Goal: Task Accomplishment & Management: Manage account settings

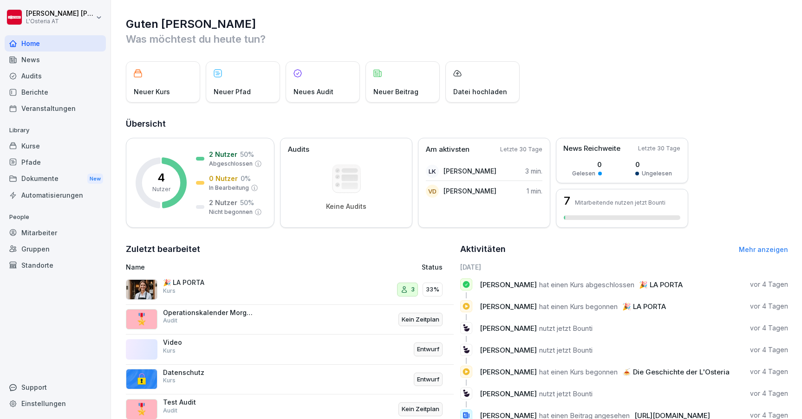
click at [48, 244] on div "Gruppen" at bounding box center [55, 249] width 101 height 16
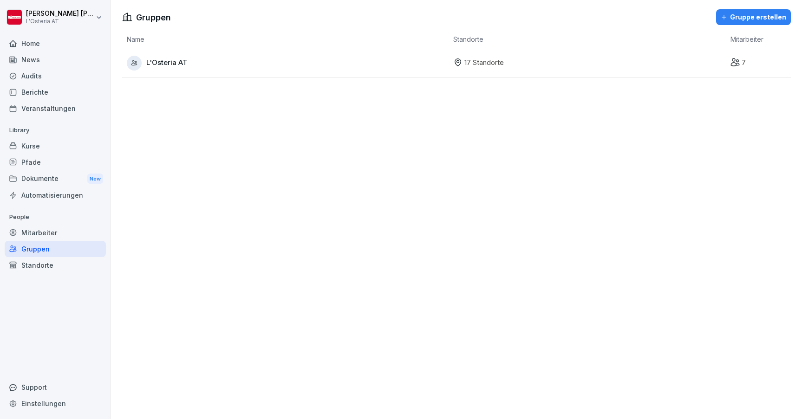
click at [39, 235] on div "Mitarbeiter" at bounding box center [55, 233] width 101 height 16
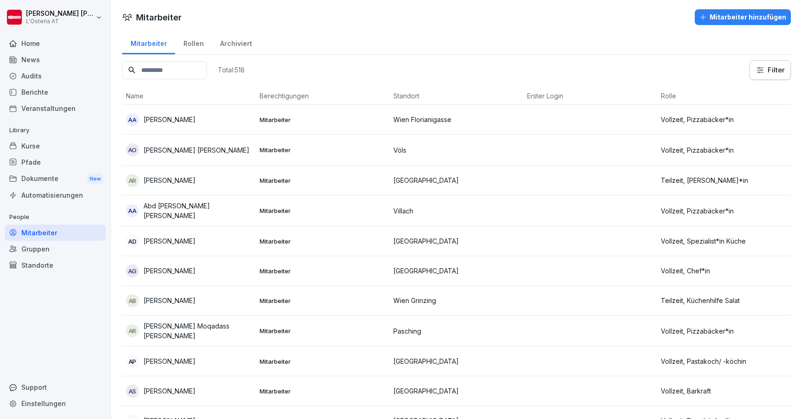
click at [189, 44] on div "Rollen" at bounding box center [193, 43] width 37 height 24
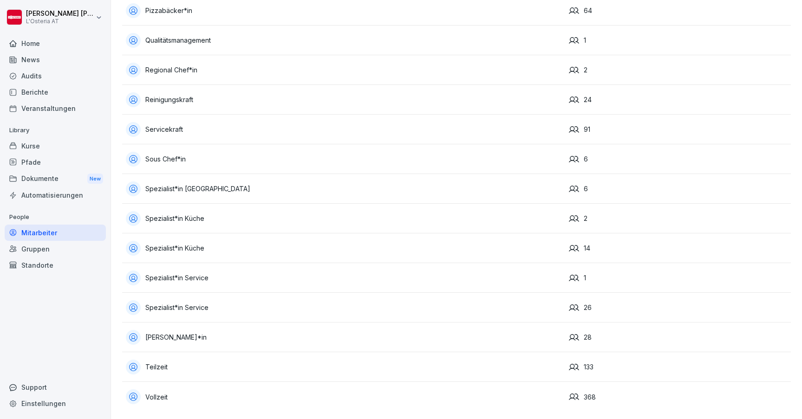
scroll to position [855, 0]
drag, startPoint x: 235, startPoint y: 280, endPoint x: 248, endPoint y: 281, distance: 13.1
click at [248, 281] on div "Spezialist*in Service" at bounding box center [344, 278] width 436 height 15
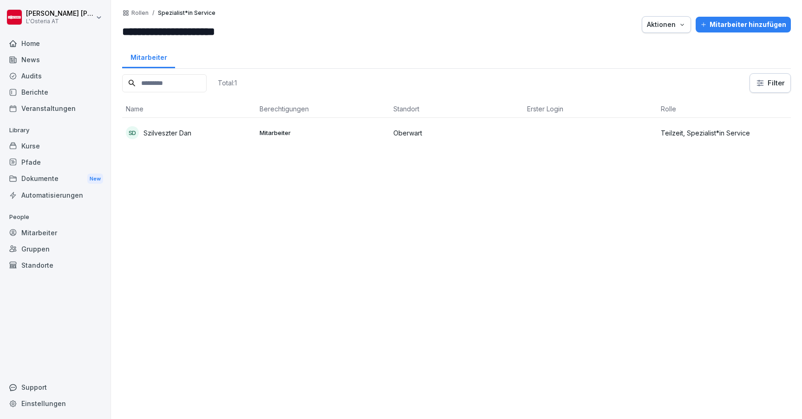
click at [170, 310] on div "Total: 1 Filter Name Berechtigungen Standort Erster Login Rolle SD Szilveszter …" at bounding box center [456, 241] width 669 height 337
click at [138, 16] on p "Rollen" at bounding box center [139, 13] width 17 height 7
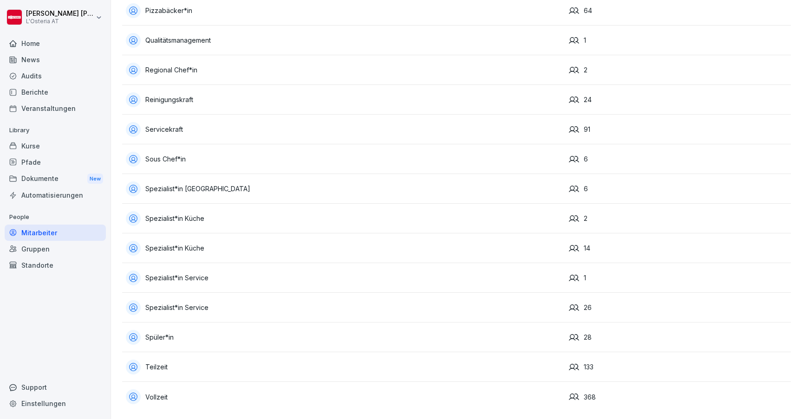
scroll to position [855, 0]
drag, startPoint x: 232, startPoint y: 312, endPoint x: 229, endPoint y: 303, distance: 9.3
click at [229, 303] on div "Spezialist*in Service" at bounding box center [344, 307] width 436 height 15
click at [171, 278] on div "Spezialist*in Service" at bounding box center [344, 278] width 436 height 15
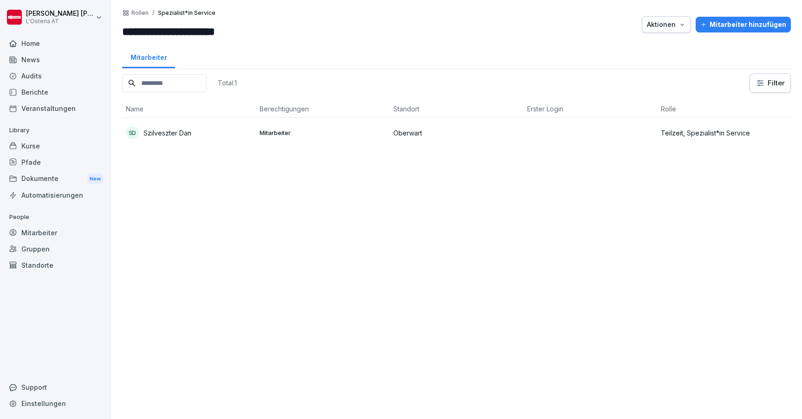
click at [137, 11] on p "Rollen" at bounding box center [139, 13] width 17 height 7
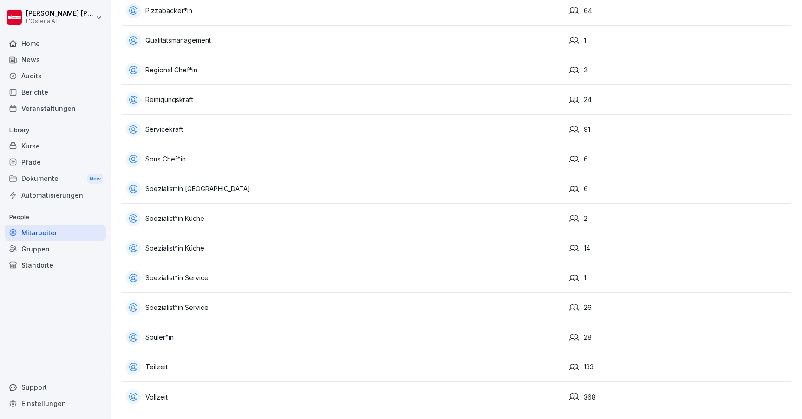
scroll to position [855, 0]
click at [190, 218] on div "Spezialist*in Küche" at bounding box center [344, 218] width 436 height 15
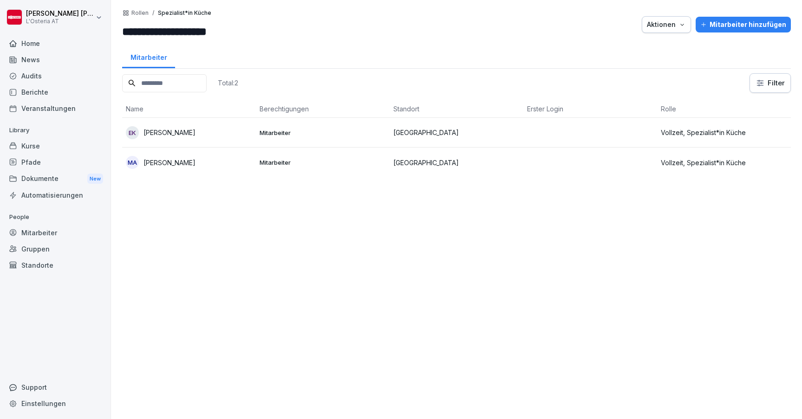
click at [50, 245] on div "Gruppen" at bounding box center [55, 249] width 101 height 16
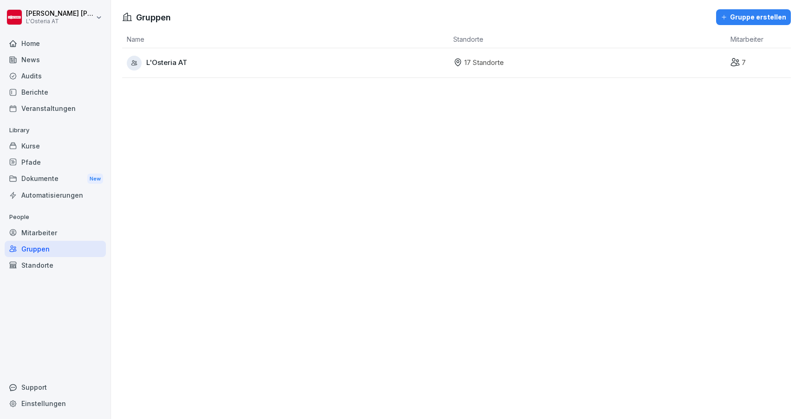
click at [36, 233] on div "Mitarbeiter" at bounding box center [55, 233] width 101 height 16
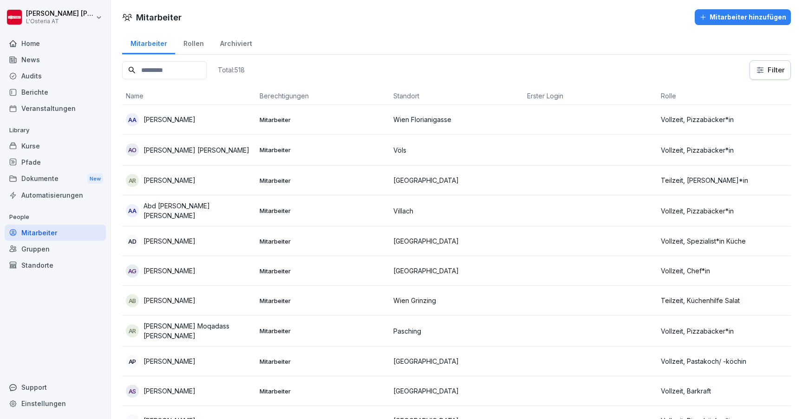
click at [193, 47] on div "Rollen" at bounding box center [193, 43] width 37 height 24
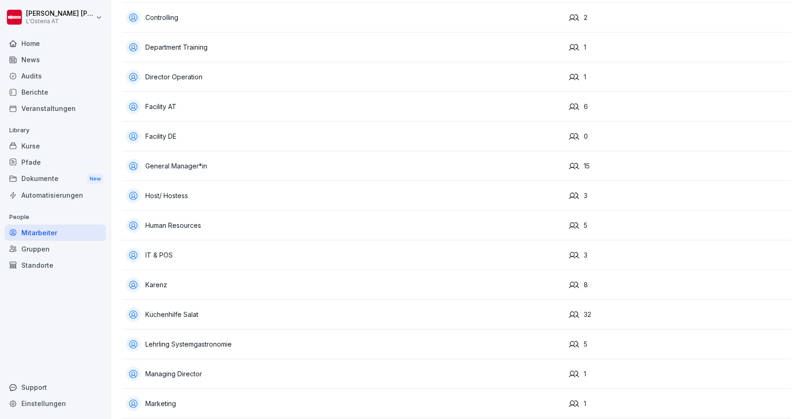
scroll to position [326, 0]
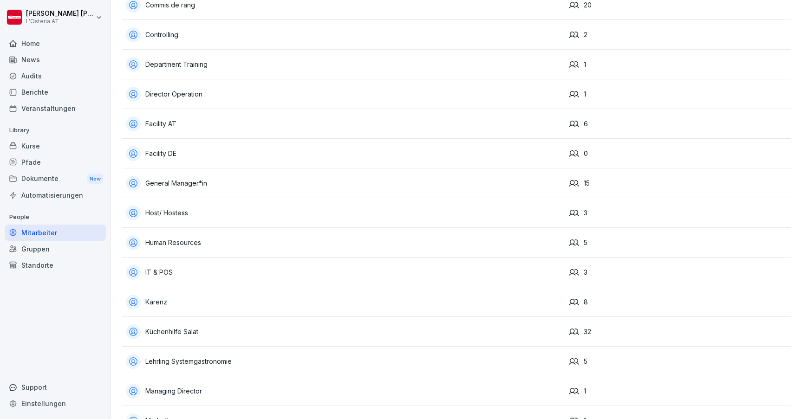
click at [60, 45] on div "Home" at bounding box center [55, 43] width 101 height 16
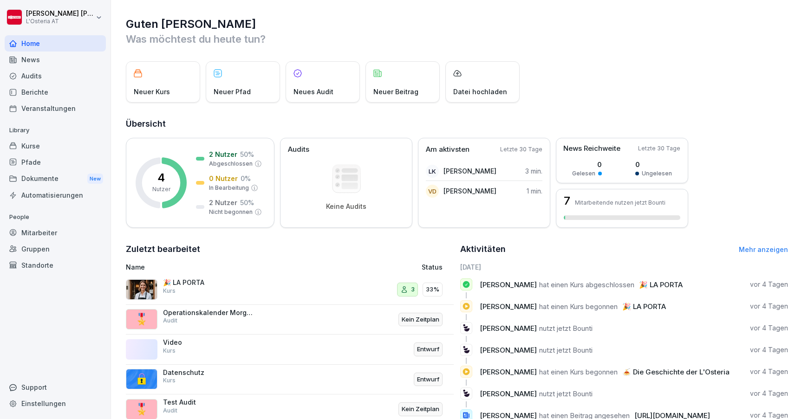
click at [35, 165] on div "Pfade" at bounding box center [55, 162] width 101 height 16
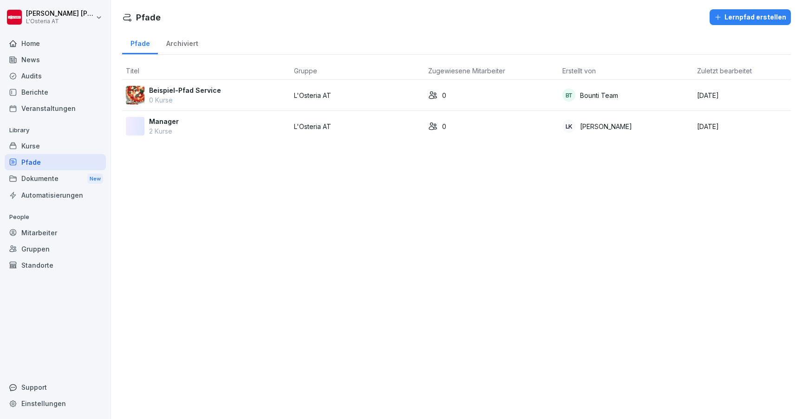
click at [38, 194] on div "Automatisierungen" at bounding box center [55, 195] width 101 height 16
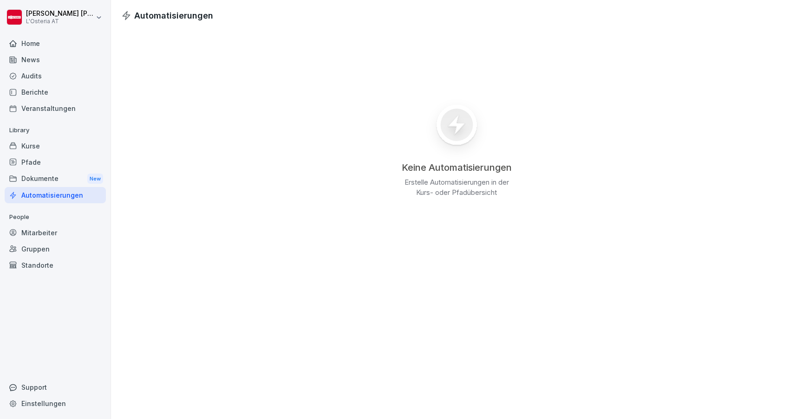
click at [39, 183] on div "Dokumente New" at bounding box center [55, 178] width 101 height 17
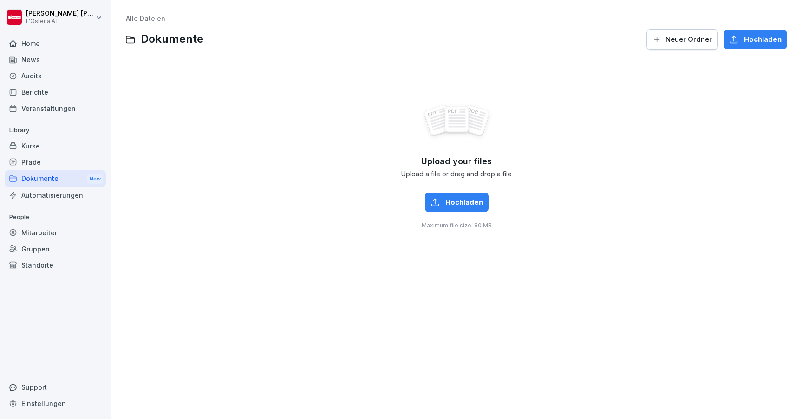
click at [35, 155] on div "Pfade" at bounding box center [55, 162] width 101 height 16
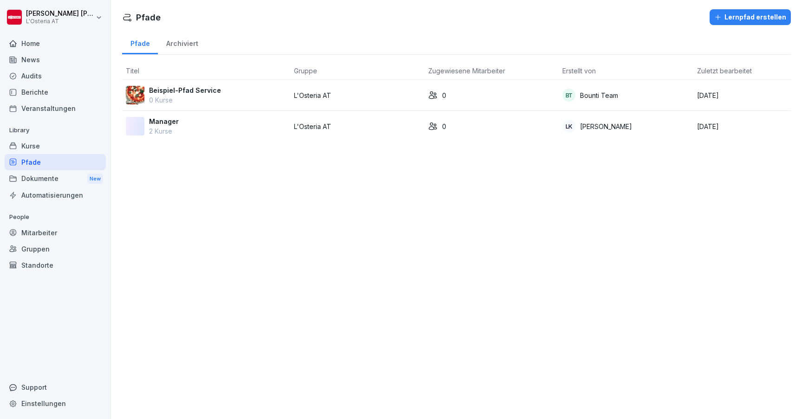
click at [182, 92] on p "Beispiel-Pfad Service" at bounding box center [185, 90] width 72 height 10
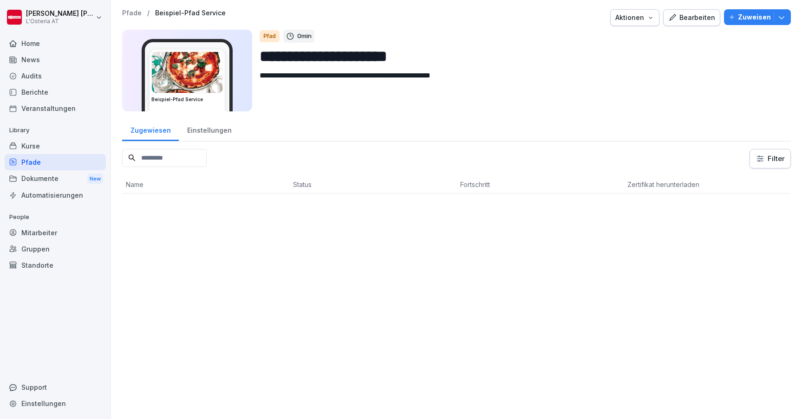
click at [227, 133] on div "Einstellungen" at bounding box center [209, 129] width 61 height 24
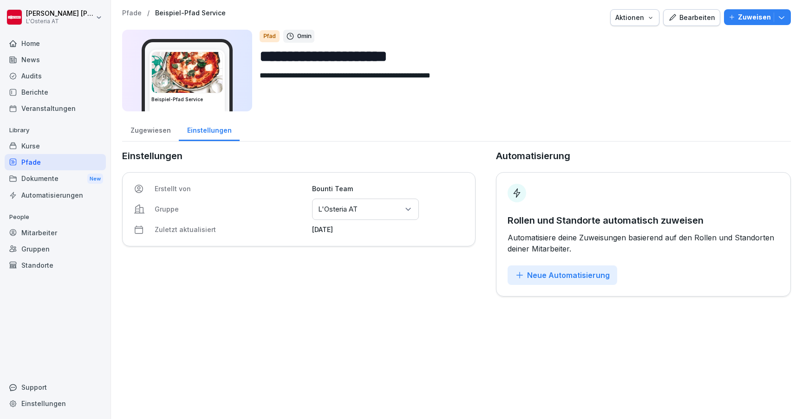
click at [653, 20] on icon "button" at bounding box center [650, 17] width 7 height 7
click at [611, 70] on div "Löschen" at bounding box center [611, 71] width 103 height 16
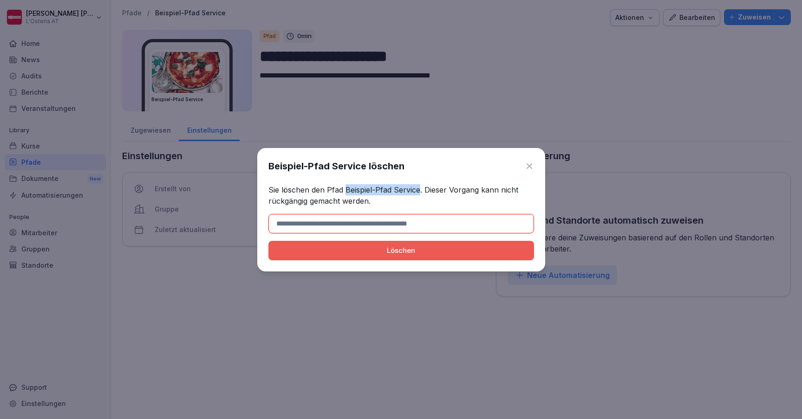
drag, startPoint x: 420, startPoint y: 190, endPoint x: 347, endPoint y: 187, distance: 73.4
click at [346, 187] on p "Sie löschen den Pfad Beispiel-Pfad Service. Dieser Vorgang kann nicht rückgängi…" at bounding box center [401, 195] width 266 height 22
copy p "Beispiel-Pfad Service"
click at [348, 220] on input at bounding box center [401, 224] width 266 height 20
paste input "**********"
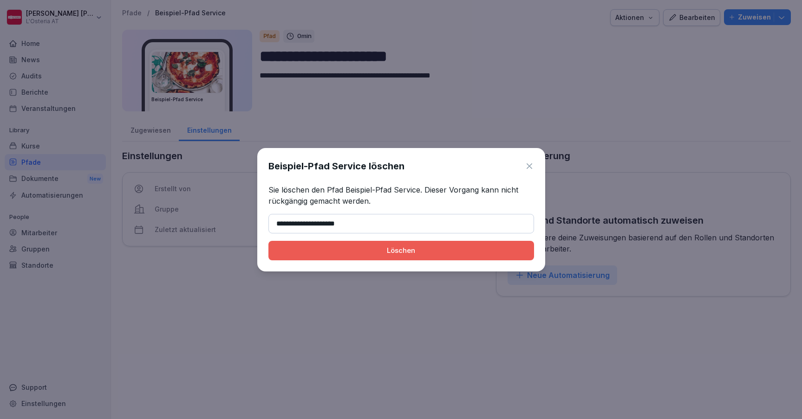
type input "**********"
click at [372, 247] on div "Löschen" at bounding box center [401, 251] width 251 height 10
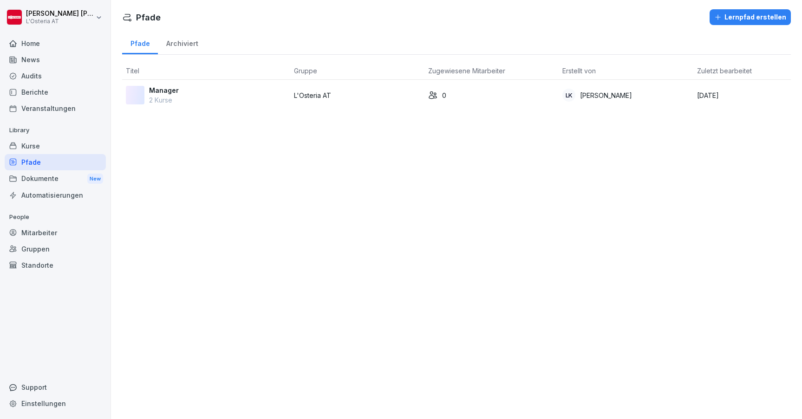
click at [44, 180] on div "Dokumente New" at bounding box center [55, 178] width 101 height 17
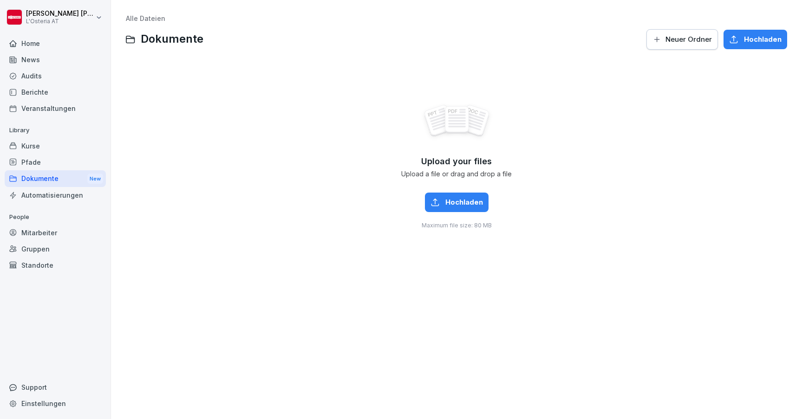
click at [40, 164] on div "Pfade" at bounding box center [55, 162] width 101 height 16
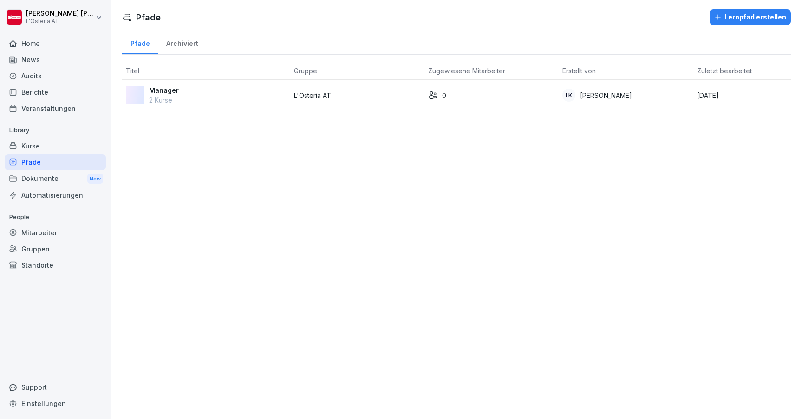
click at [42, 149] on div "Kurse" at bounding box center [55, 146] width 101 height 16
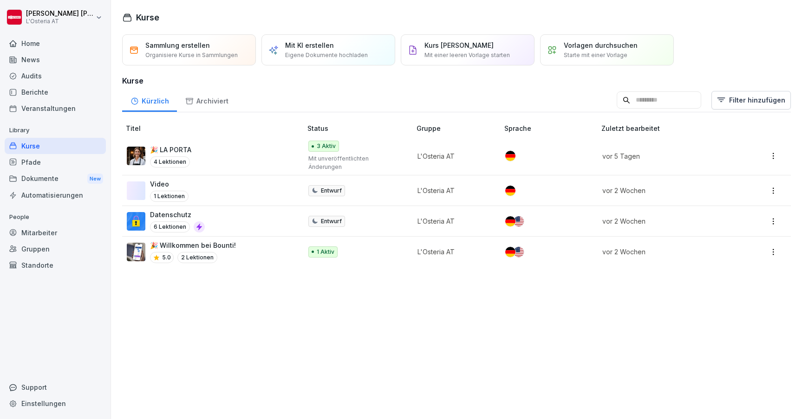
click at [242, 152] on div "🎉 LA PORTA 4 Lektionen" at bounding box center [210, 156] width 166 height 23
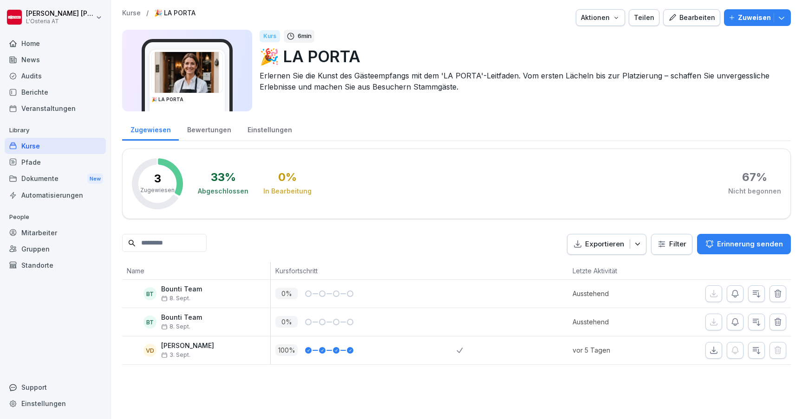
click at [686, 17] on div "Bearbeiten" at bounding box center [691, 18] width 47 height 10
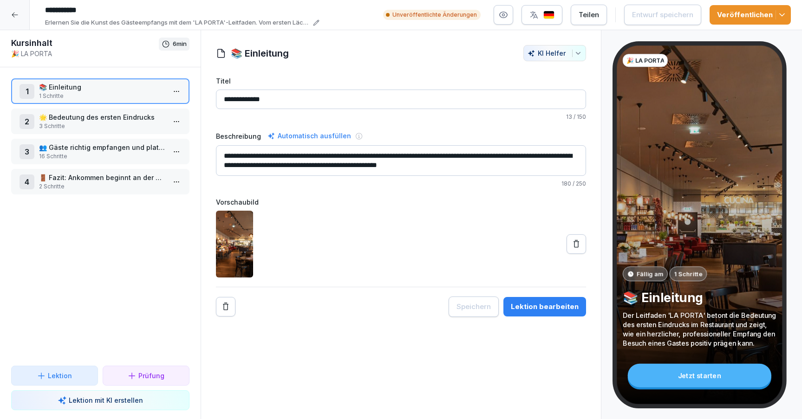
click at [535, 308] on div "Lektion bearbeiten" at bounding box center [545, 307] width 68 height 10
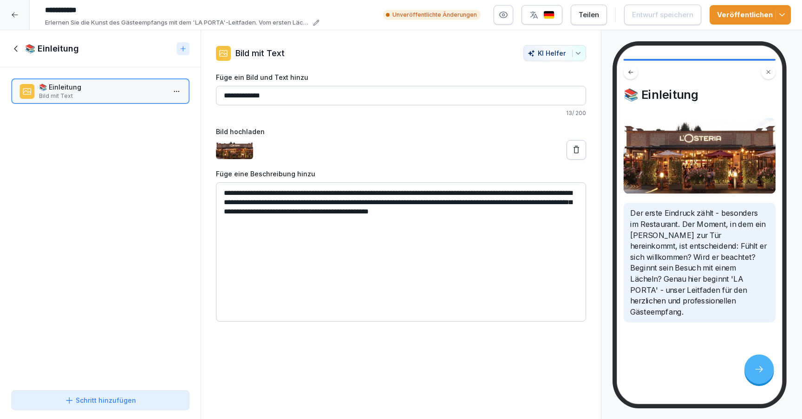
click at [17, 50] on icon at bounding box center [16, 49] width 10 height 10
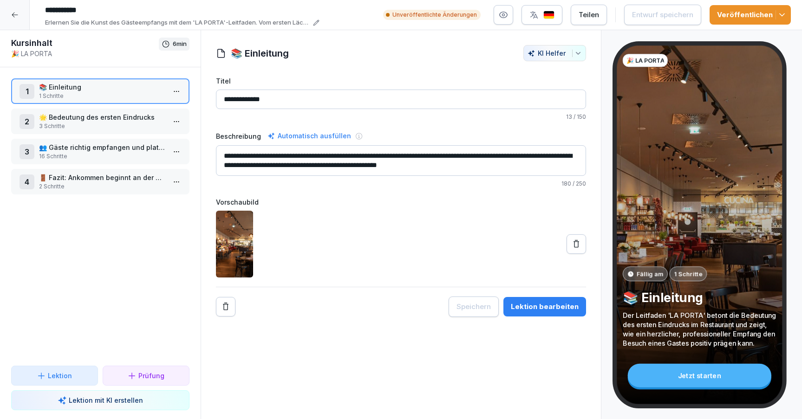
click at [79, 122] on p "3 Schritte" at bounding box center [102, 126] width 126 height 8
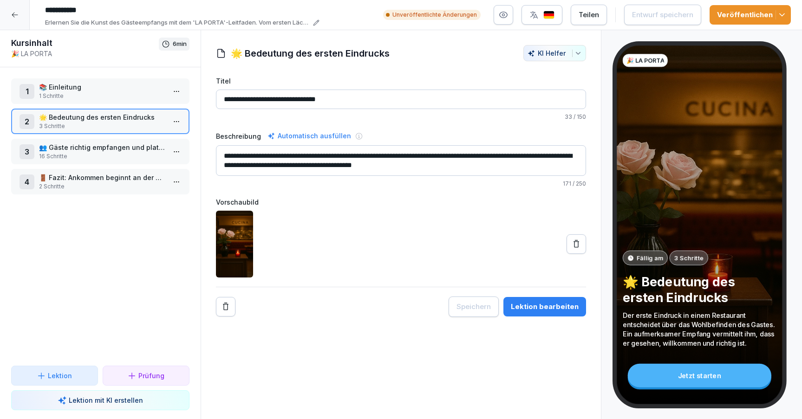
click at [548, 306] on div "Lektion bearbeiten" at bounding box center [545, 307] width 68 height 10
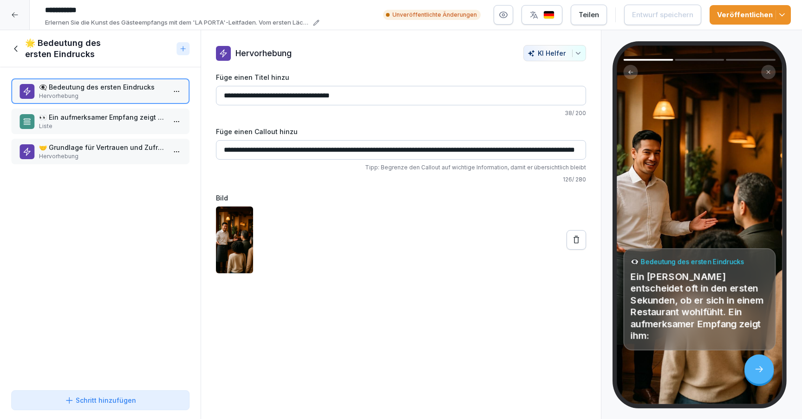
click at [113, 120] on p "👀 Ein aufmerksamer Empfang zeigt ihm" at bounding box center [102, 117] width 126 height 10
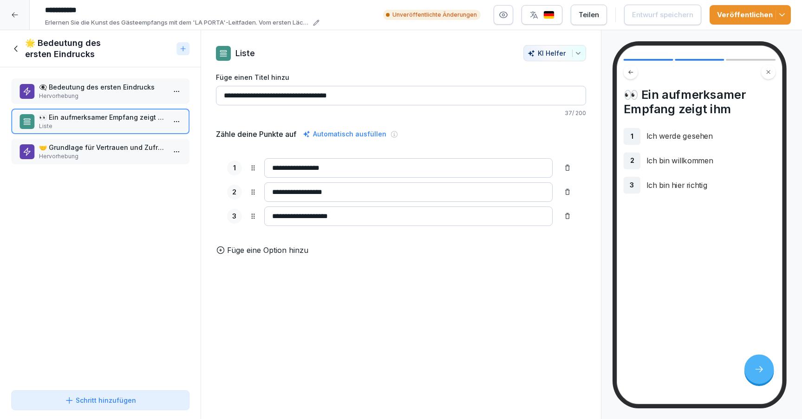
click at [108, 147] on p "🤝 Grundlage für Vertrauen und Zufriedenheit" at bounding box center [102, 148] width 126 height 10
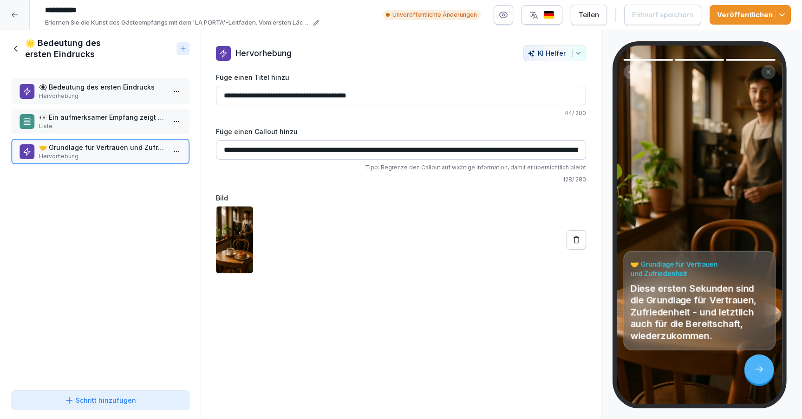
click at [13, 47] on icon at bounding box center [16, 49] width 10 height 10
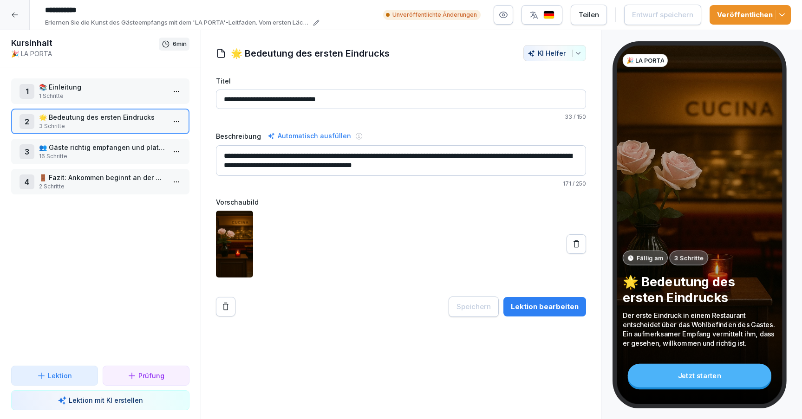
click at [127, 148] on p "👥 Gäste richtig empfangen und platzieren" at bounding box center [102, 148] width 126 height 10
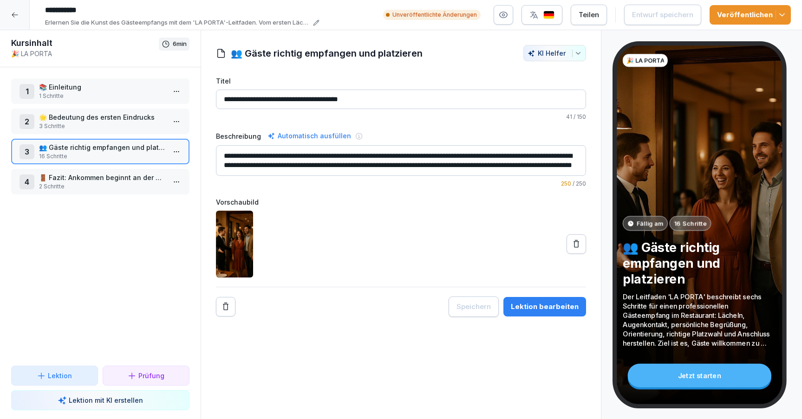
click at [543, 303] on div "Lektion bearbeiten" at bounding box center [545, 307] width 68 height 10
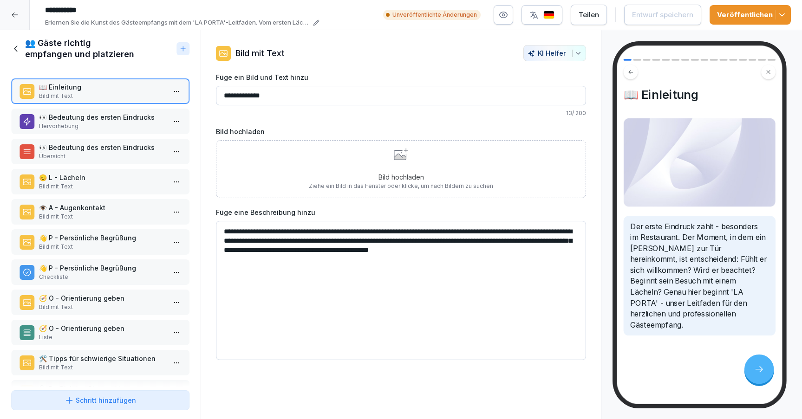
click at [104, 122] on p "Hervorhebung" at bounding box center [102, 126] width 126 height 8
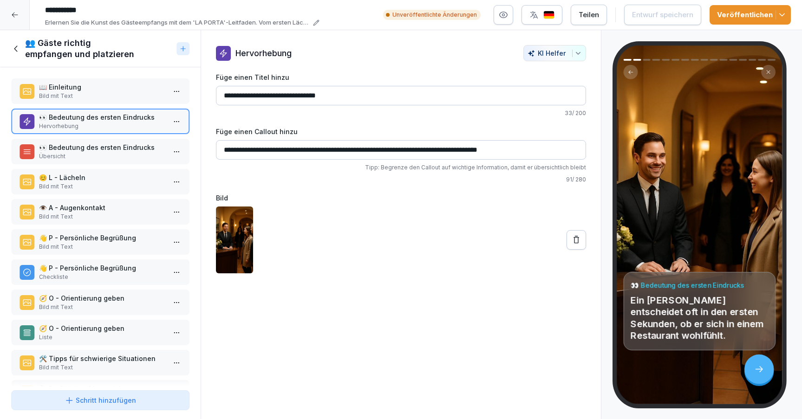
click at [102, 150] on p "👀 Bedeutung des ersten Eindrucks" at bounding box center [102, 148] width 126 height 10
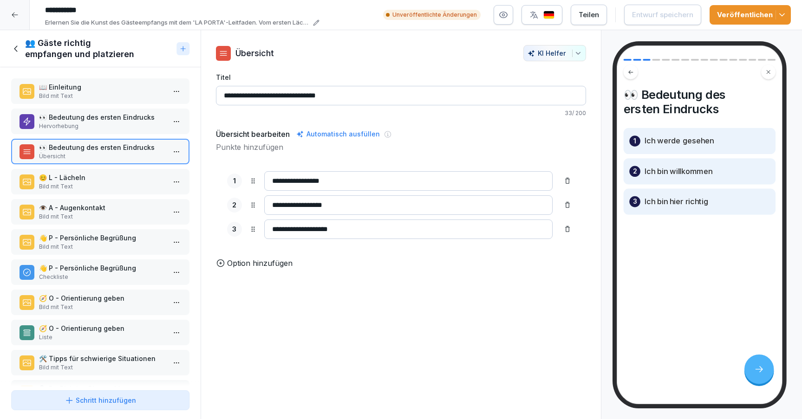
click at [104, 175] on p "😊 L - Lächeln" at bounding box center [102, 178] width 126 height 10
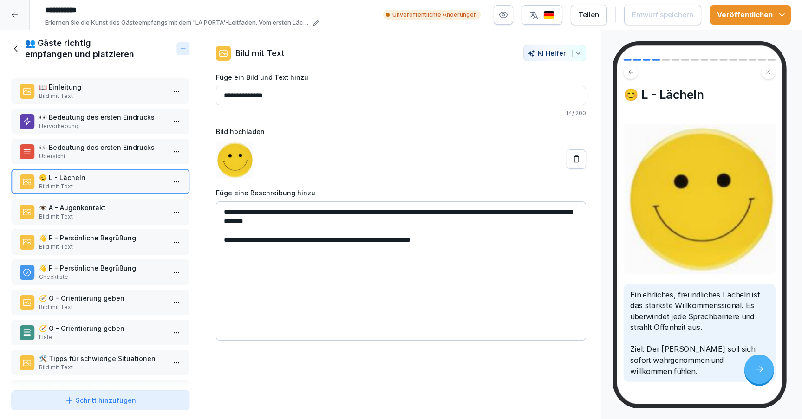
click at [111, 205] on p "👁️ A - Augenkontakt" at bounding box center [102, 208] width 126 height 10
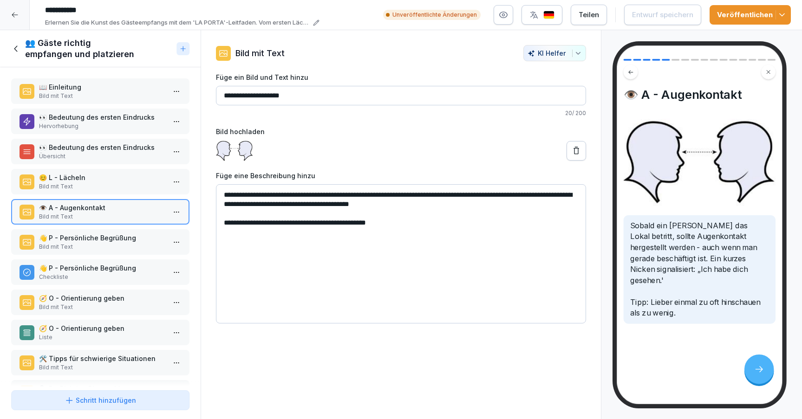
click at [116, 233] on p "👋 P - Persönliche Begrüßung" at bounding box center [102, 238] width 126 height 10
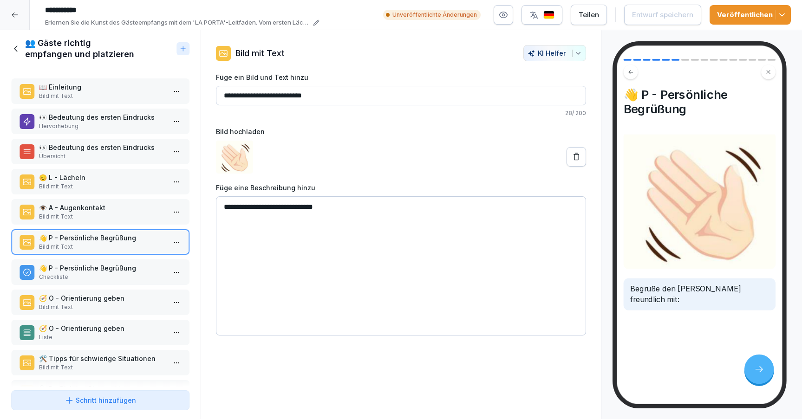
click at [117, 261] on div "👋 P - Persönliche Begrüßung Checkliste" at bounding box center [100, 273] width 178 height 26
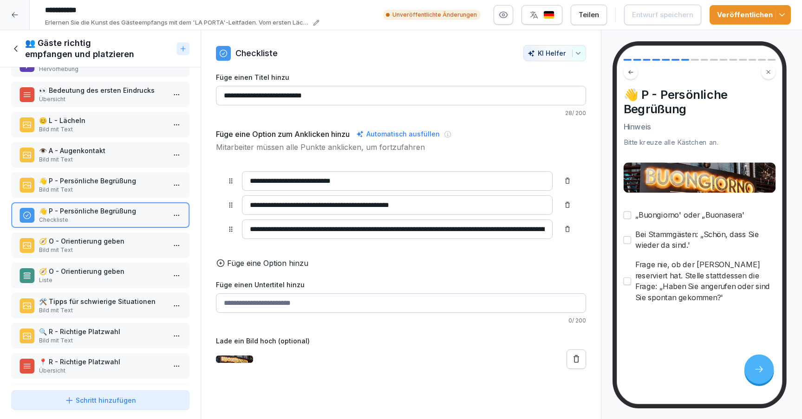
scroll to position [58, 0]
click at [102, 242] on p "🧭 O - Orientierung geben" at bounding box center [102, 241] width 126 height 10
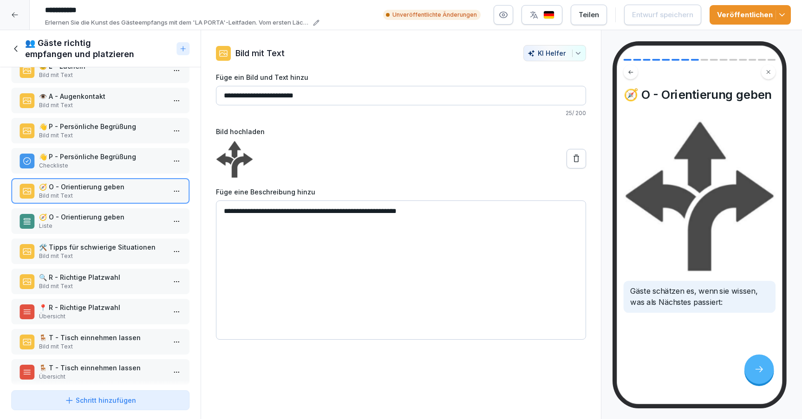
scroll to position [112, 0]
click at [90, 218] on p "🧭 O - Orientierung geben" at bounding box center [102, 216] width 126 height 10
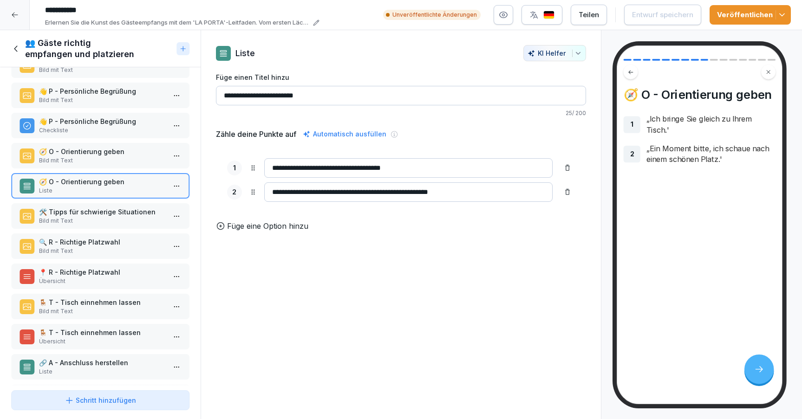
scroll to position [156, 0]
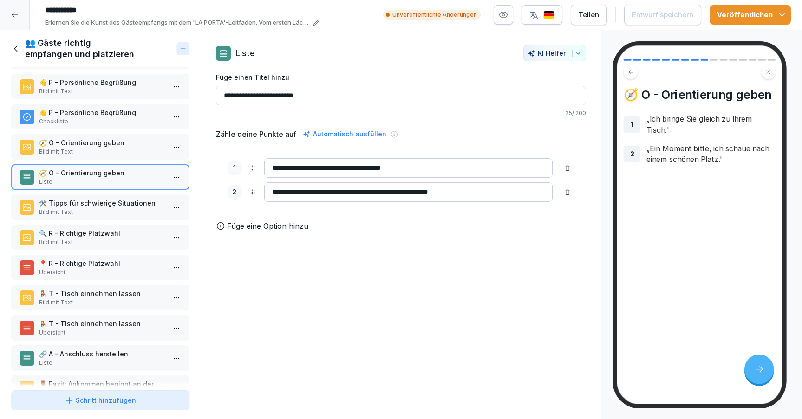
click at [94, 211] on p "Bild mit Text" at bounding box center [102, 212] width 126 height 8
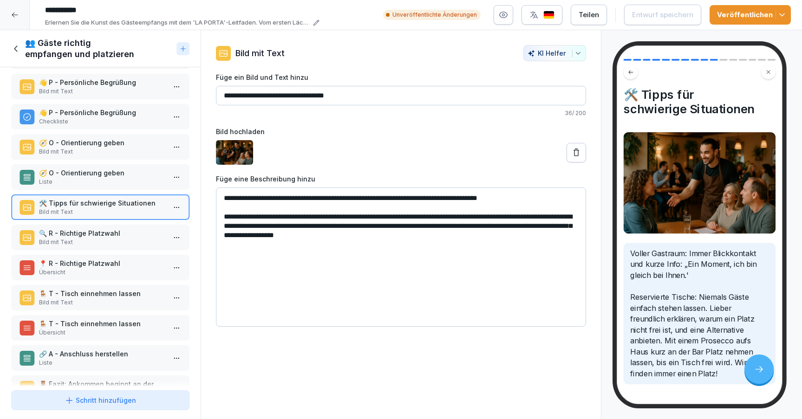
scroll to position [173, 0]
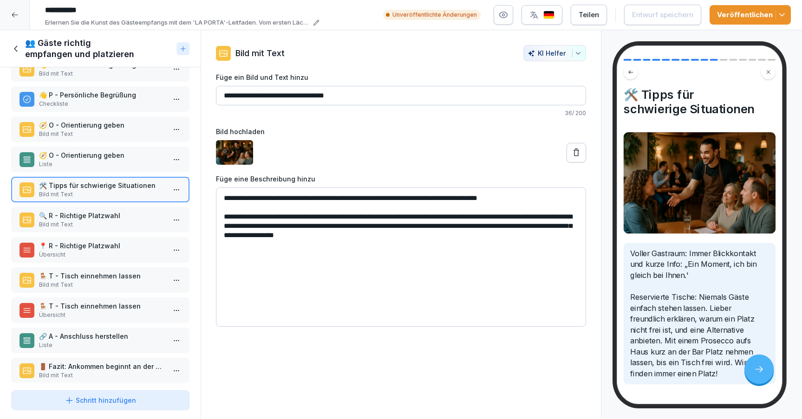
click at [95, 247] on p "📍 R - Richtige Platzwahl" at bounding box center [102, 246] width 126 height 10
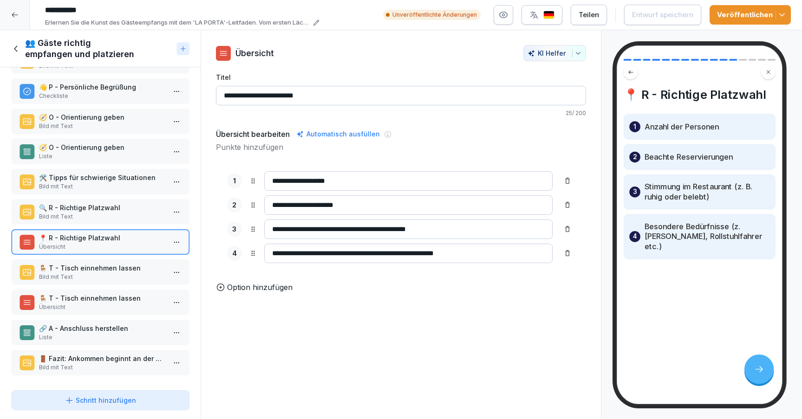
scroll to position [181, 0]
click at [98, 298] on p "🪑 T - Tisch einnehmen lassen" at bounding box center [102, 298] width 126 height 10
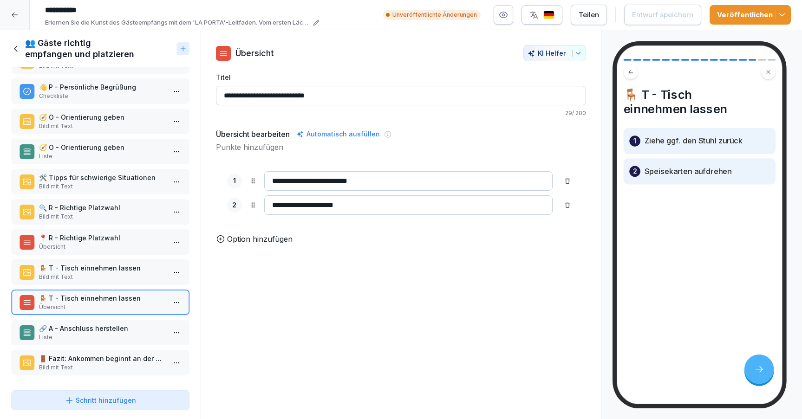
click at [108, 335] on p "Liste" at bounding box center [102, 337] width 126 height 8
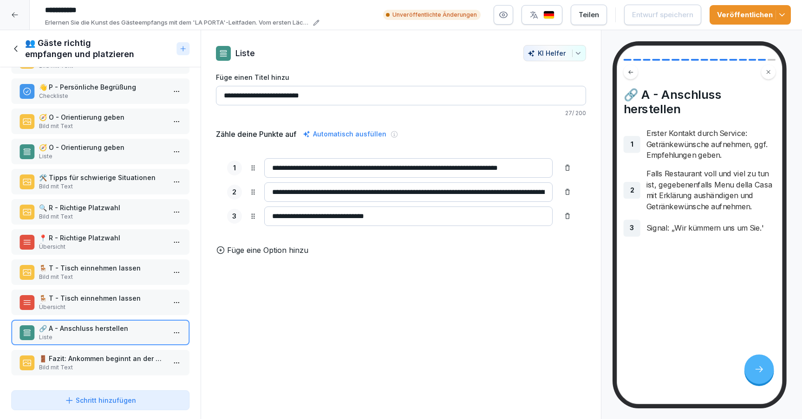
click at [116, 355] on p "🚪 Fazit: Ankommen beginnt an der Tür" at bounding box center [102, 359] width 126 height 10
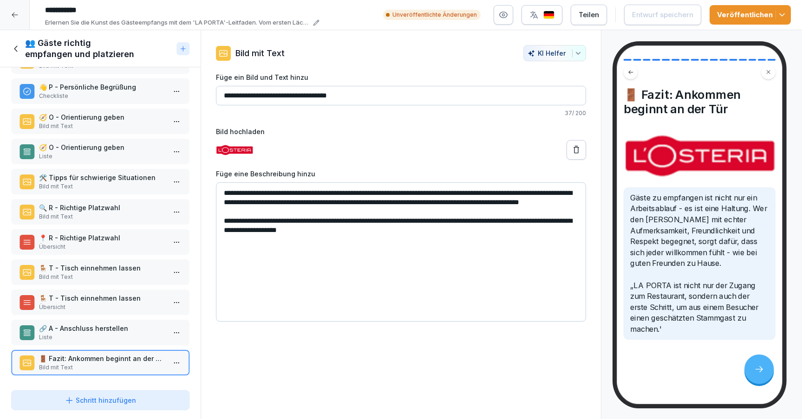
click at [18, 46] on icon at bounding box center [16, 49] width 10 height 10
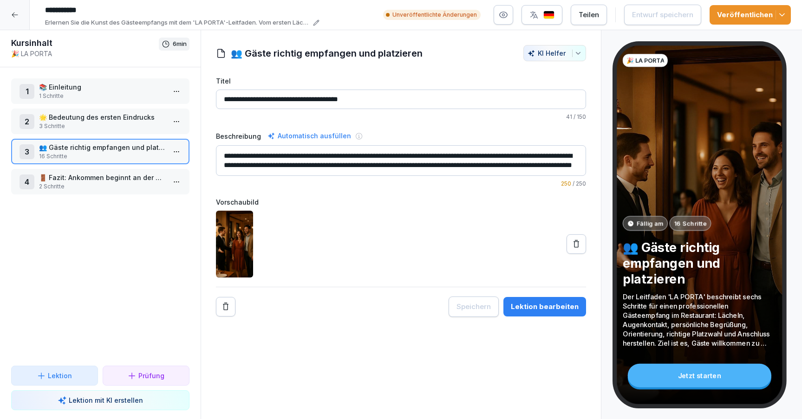
click at [111, 178] on p "🚪 Fazit: Ankommen beginnt an der Tür" at bounding box center [102, 178] width 126 height 10
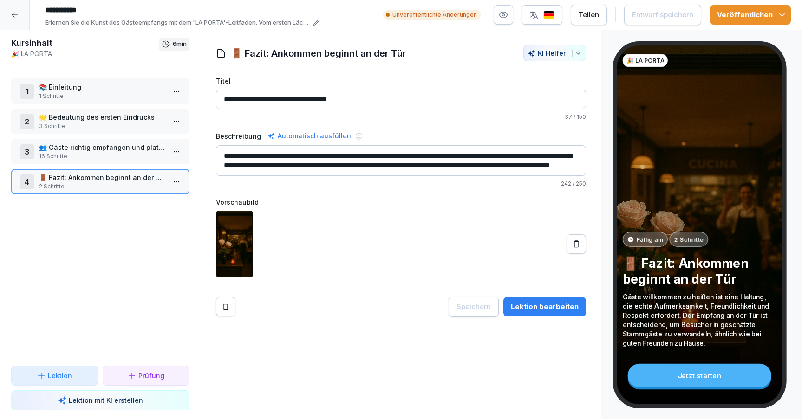
click at [528, 308] on div "Lektion bearbeiten" at bounding box center [545, 307] width 68 height 10
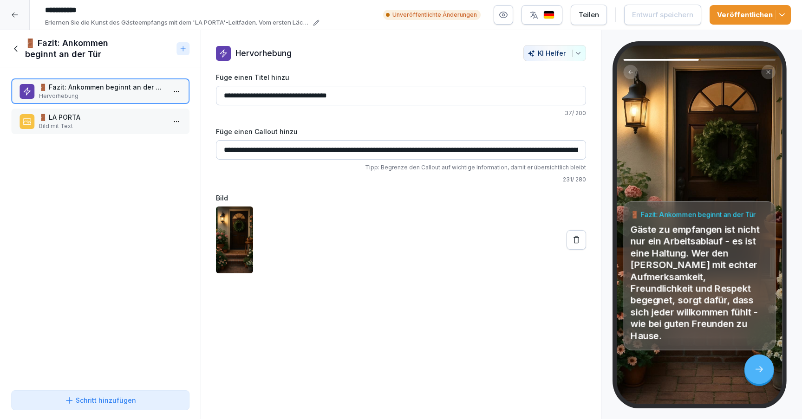
click at [90, 120] on p "🚪 LA PORTA" at bounding box center [102, 117] width 126 height 10
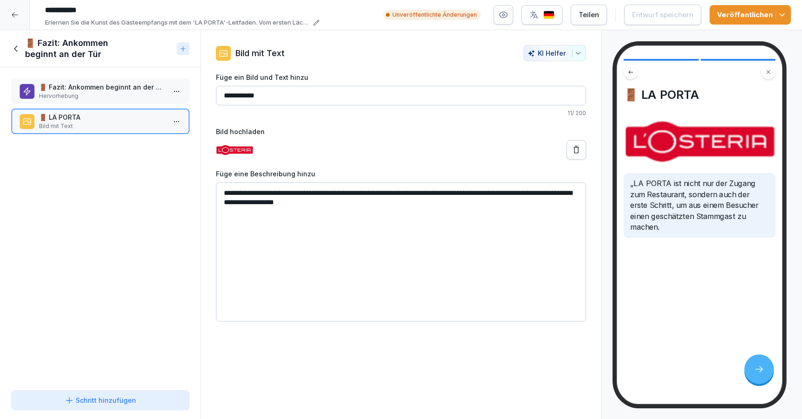
click at [18, 44] on icon at bounding box center [16, 49] width 10 height 10
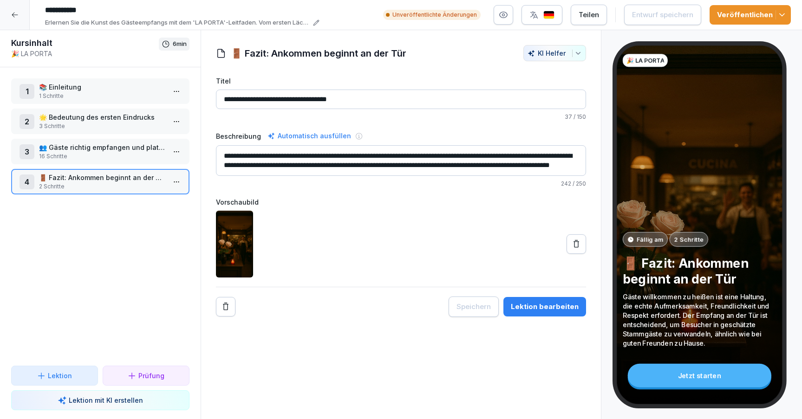
click at [16, 18] on icon at bounding box center [14, 14] width 7 height 7
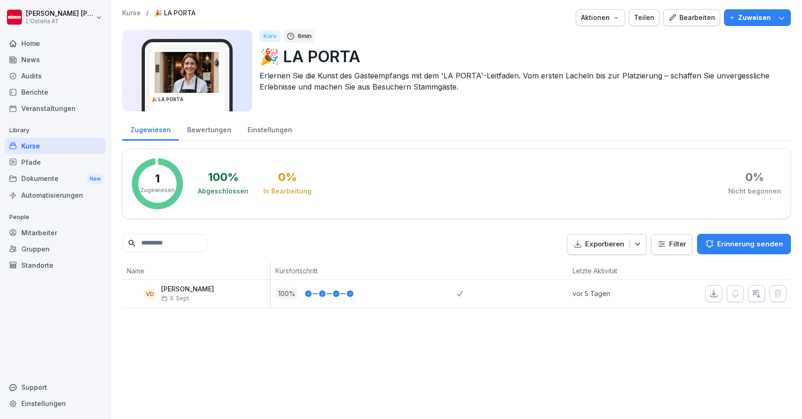
click at [66, 146] on div "Kurse" at bounding box center [55, 146] width 101 height 16
